Goal: Navigation & Orientation: Find specific page/section

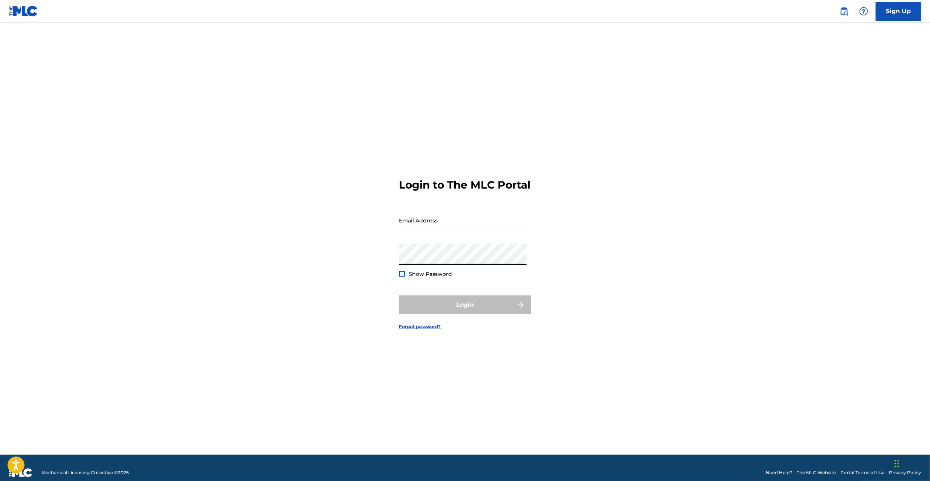
type input "[PERSON_NAME][EMAIL_ADDRESS][PERSON_NAME][DOMAIN_NAME]"
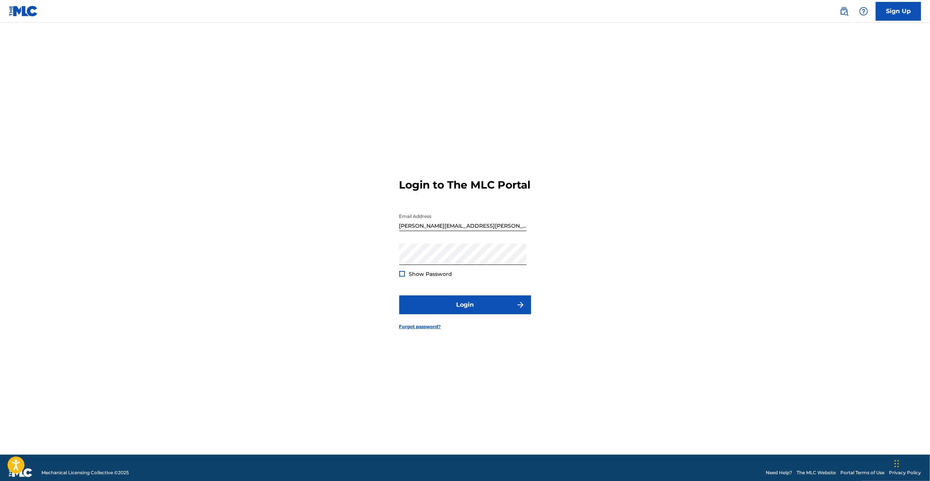
click at [437, 322] on form "Login to The MLC Portal Email Address [PERSON_NAME][EMAIL_ADDRESS][PERSON_NAME]…" at bounding box center [465, 248] width 132 height 414
click at [438, 314] on button "Login" at bounding box center [465, 305] width 132 height 19
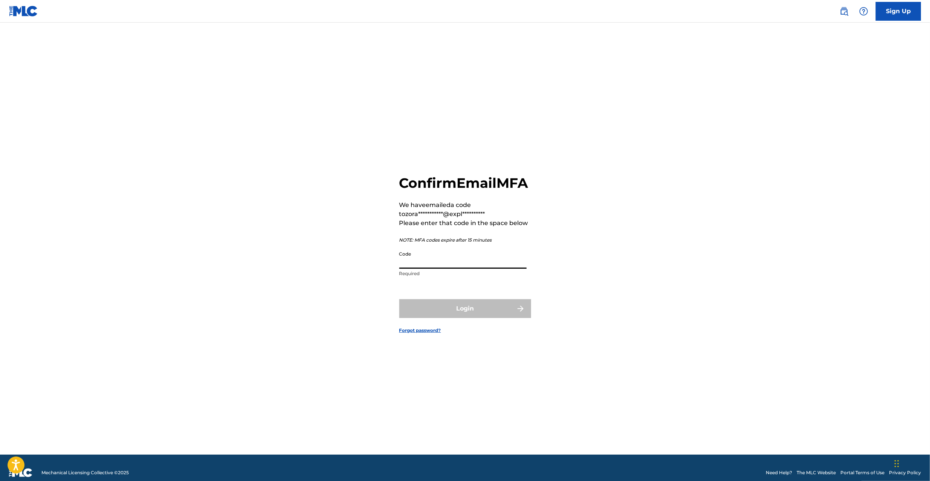
click at [451, 267] on input "Code" at bounding box center [462, 257] width 127 height 21
paste input "400450"
type input "400450"
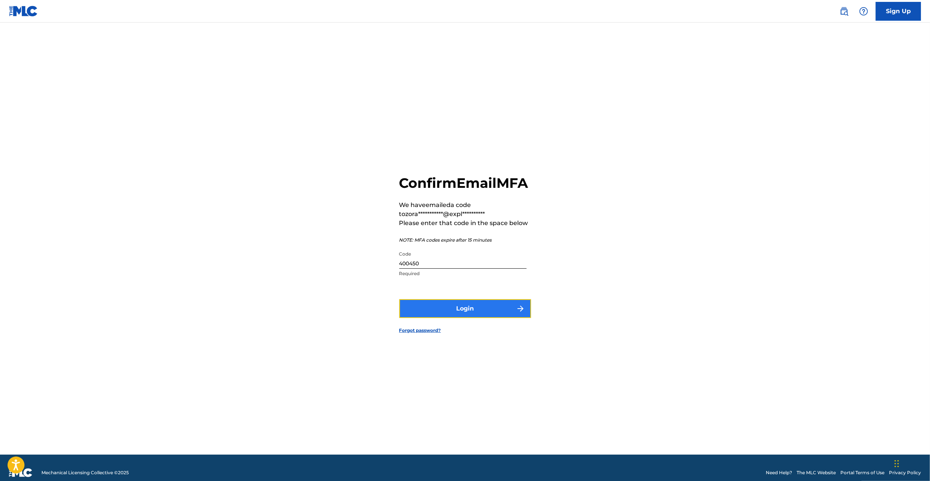
click at [457, 313] on button "Login" at bounding box center [465, 308] width 132 height 19
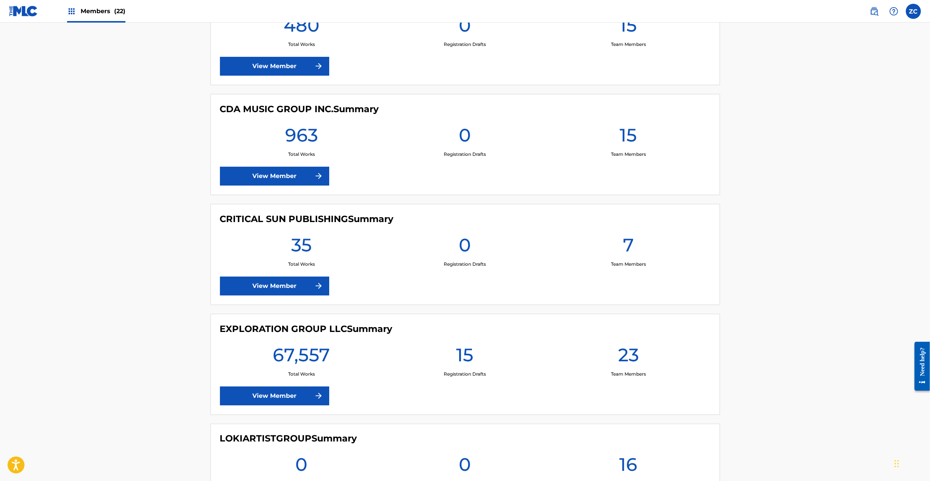
scroll to position [1138, 0]
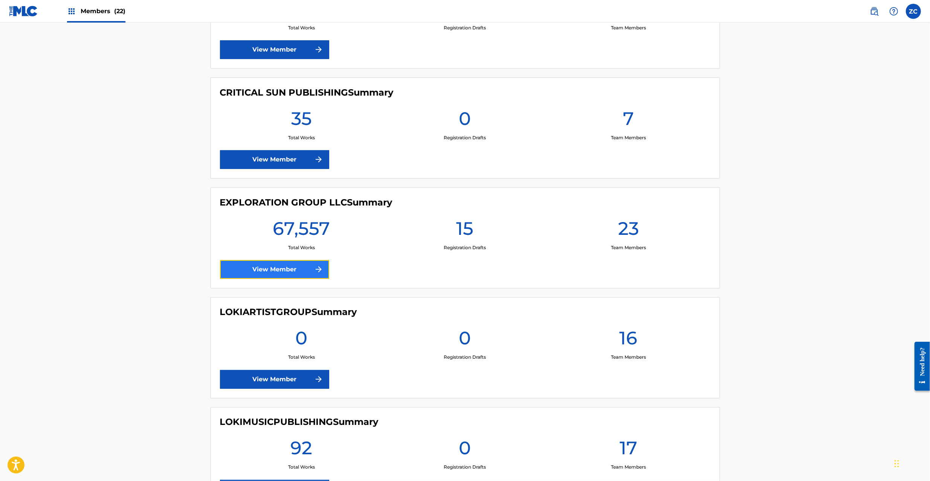
click at [274, 270] on link "View Member" at bounding box center [274, 269] width 109 height 19
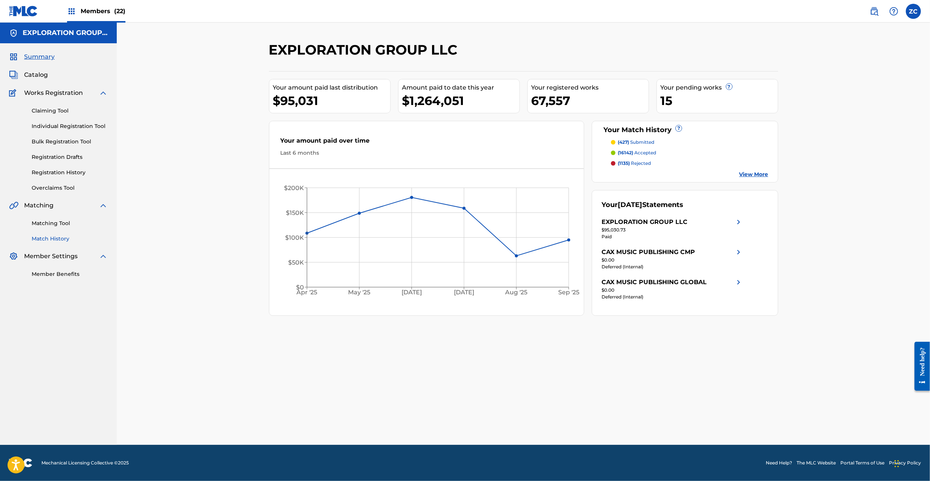
click at [61, 237] on link "Match History" at bounding box center [70, 239] width 76 height 8
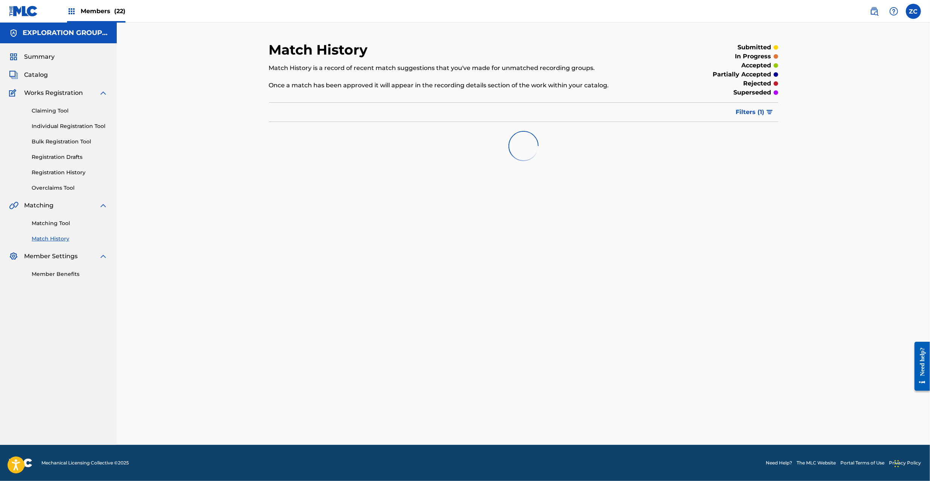
click at [64, 217] on div "Matching Tool Match History" at bounding box center [58, 226] width 99 height 33
click at [64, 221] on link "Matching Tool" at bounding box center [70, 224] width 76 height 8
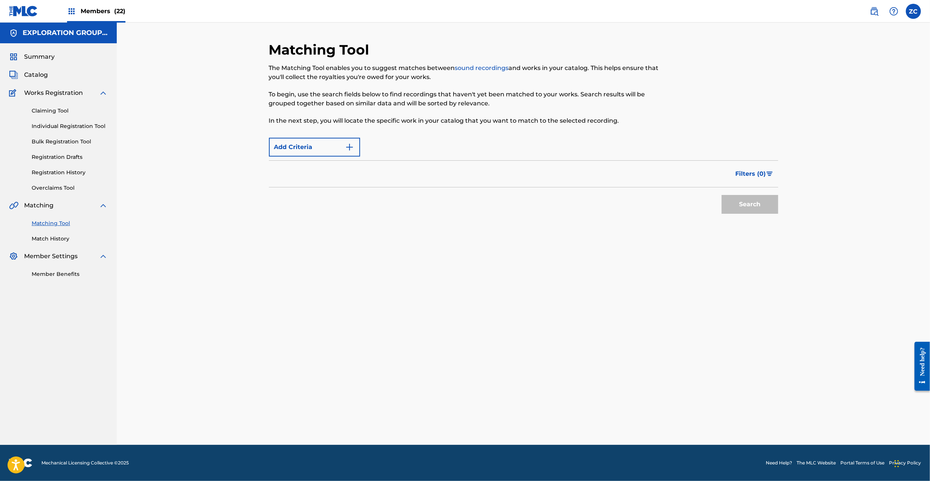
click at [52, 225] on link "Matching Tool" at bounding box center [70, 224] width 76 height 8
click at [51, 237] on link "Match History" at bounding box center [70, 239] width 76 height 8
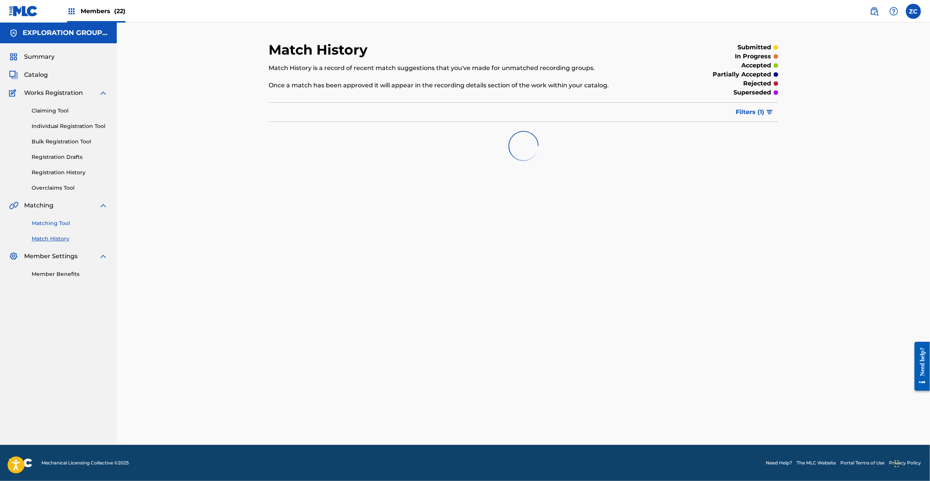
click at [56, 221] on link "Matching Tool" at bounding box center [70, 224] width 76 height 8
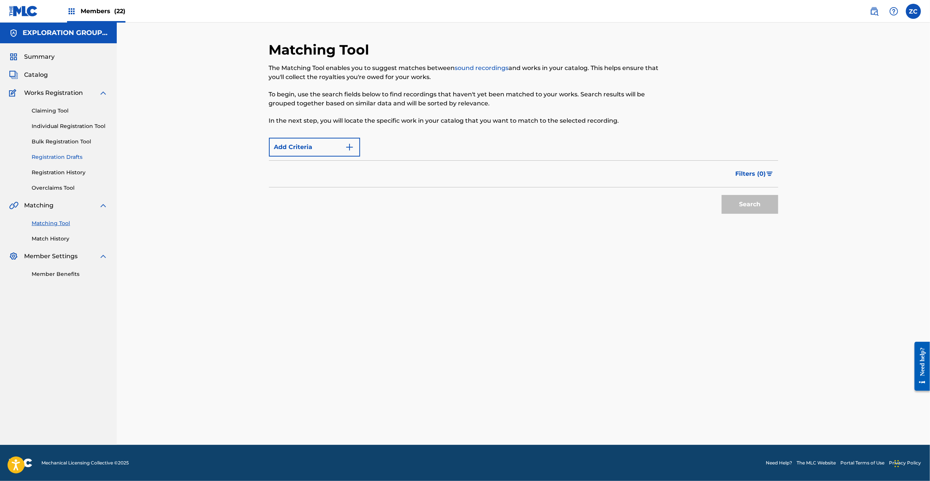
click at [60, 154] on link "Registration Drafts" at bounding box center [70, 157] width 76 height 8
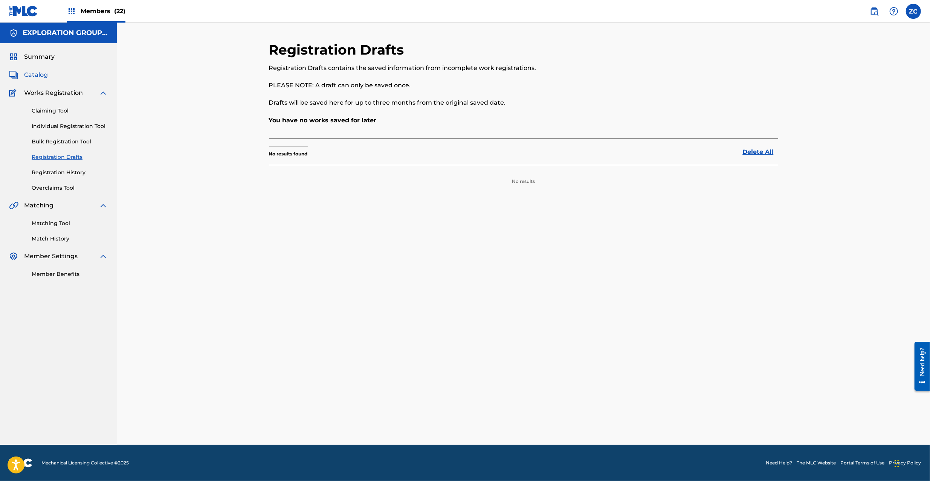
click at [32, 72] on span "Catalog" at bounding box center [36, 74] width 24 height 9
